Goal: Task Accomplishment & Management: Use online tool/utility

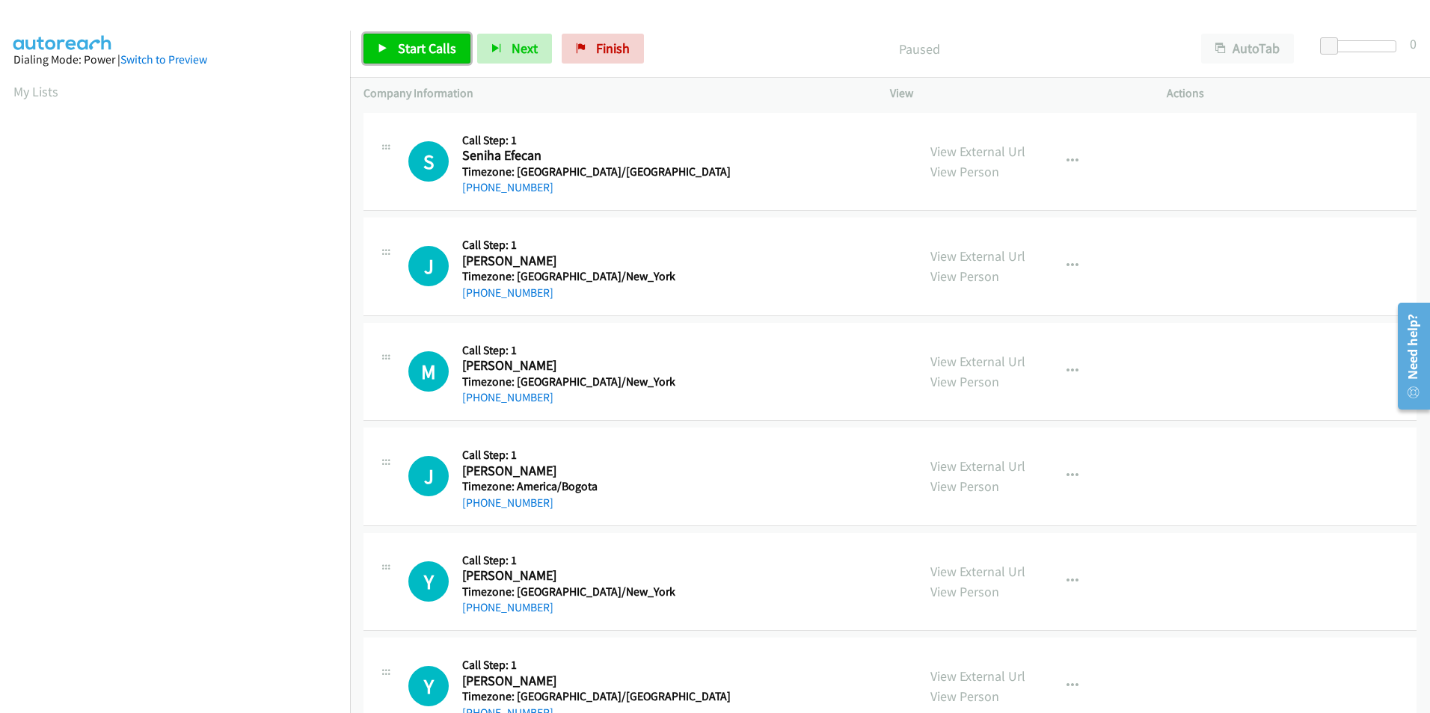
click at [452, 55] on span "Start Calls" at bounding box center [427, 48] width 58 height 17
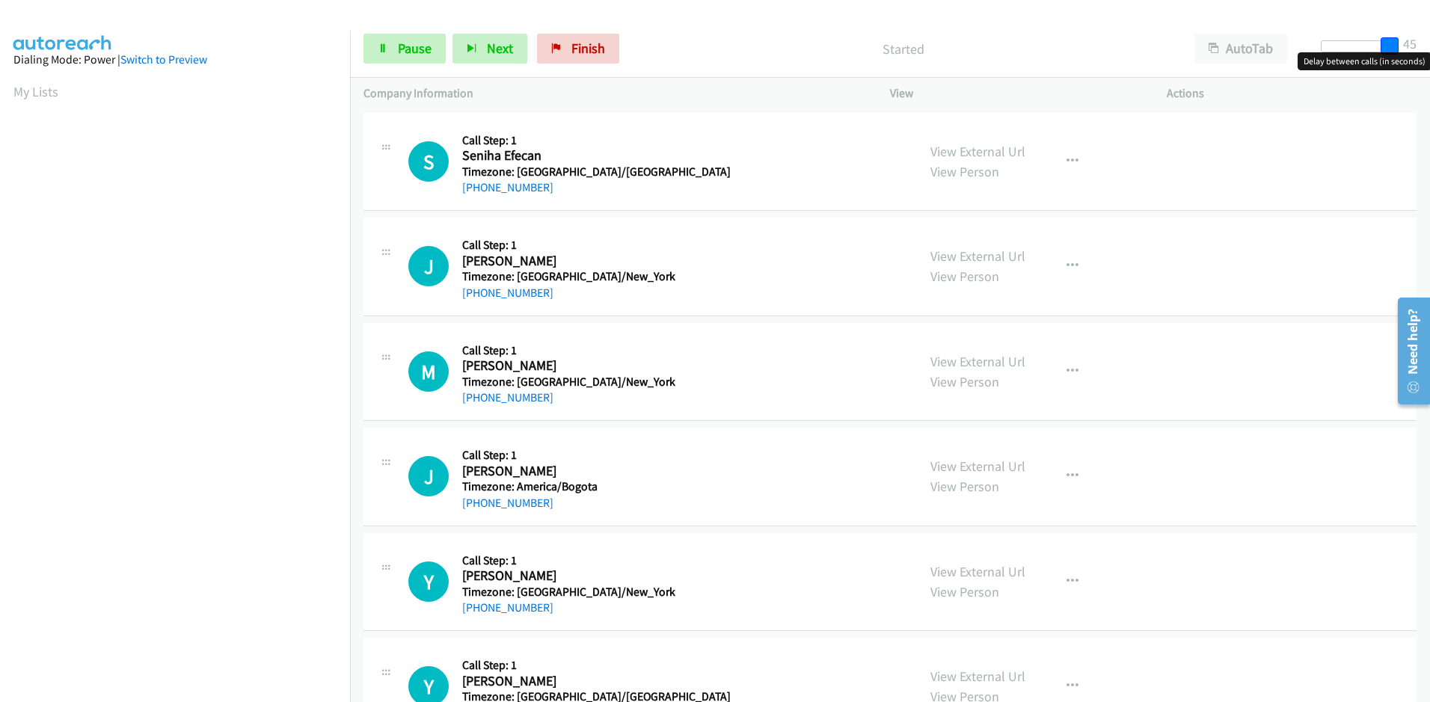
drag, startPoint x: 1330, startPoint y: 46, endPoint x: 1451, endPoint y: 52, distance: 122.0
click at [1429, 52] on html "Start Calls Pause Next Finish Started AutoTab AutoTab 45 Company Information In…" at bounding box center [715, 35] width 1430 height 71
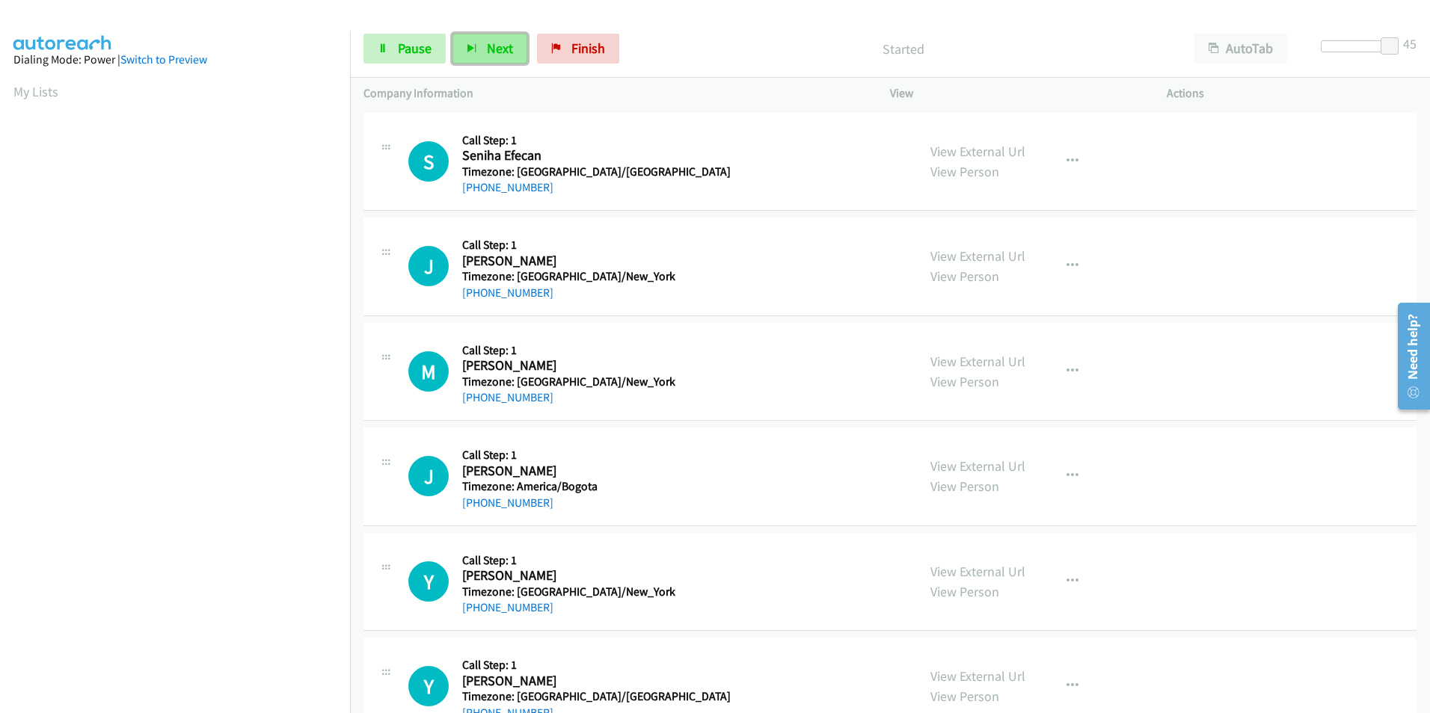
click at [494, 56] on span "Next" at bounding box center [500, 48] width 26 height 17
click at [505, 46] on span "Next" at bounding box center [500, 48] width 26 height 17
drag, startPoint x: 1385, startPoint y: 41, endPoint x: 1362, endPoint y: 41, distance: 22.4
click at [1362, 41] on span at bounding box center [1367, 46] width 18 height 18
click at [497, 41] on span "Next" at bounding box center [500, 48] width 26 height 17
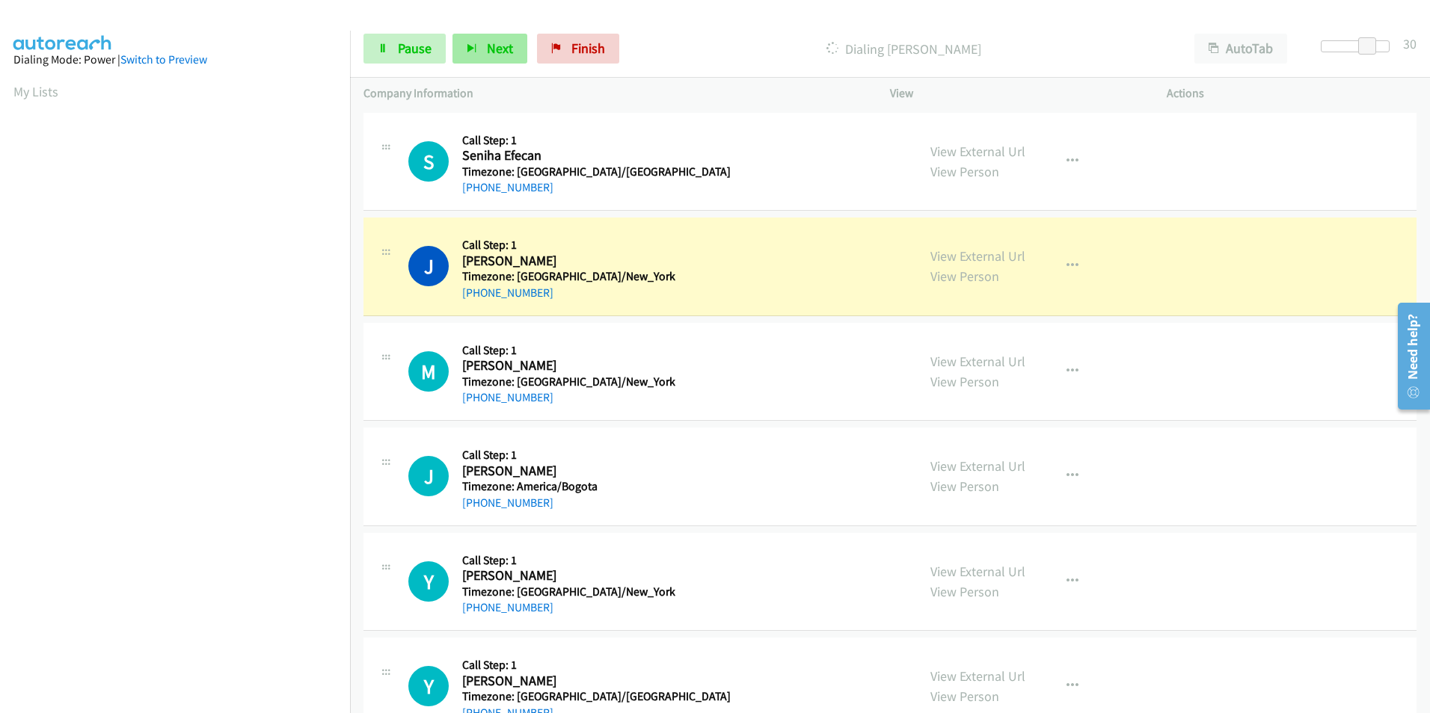
scroll to position [126, 0]
